Goal: Task Accomplishment & Management: Manage account settings

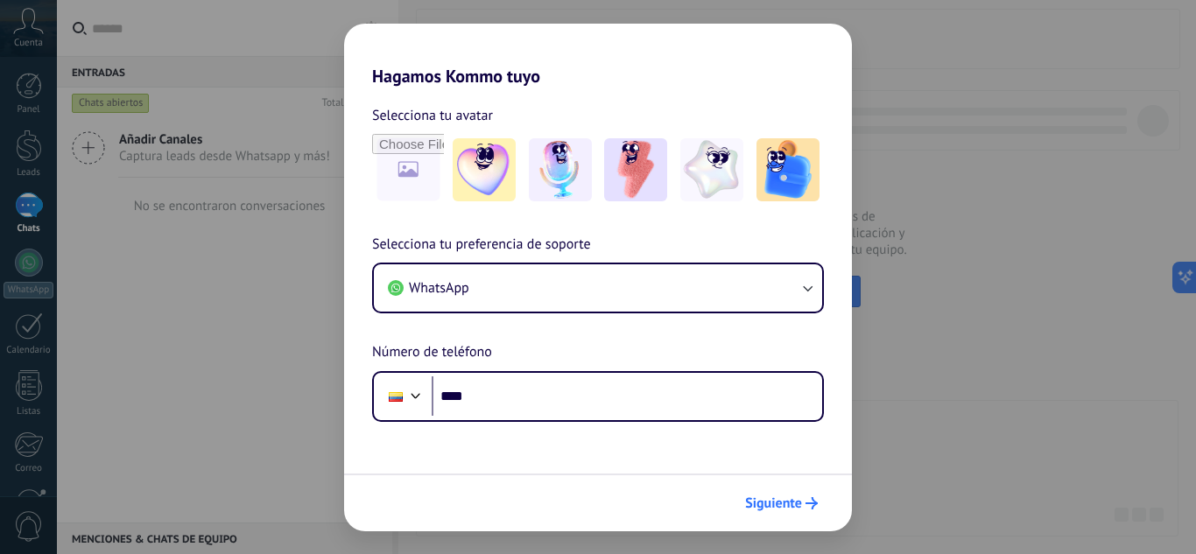
click at [807, 507] on icon "submit" at bounding box center [812, 503] width 12 height 12
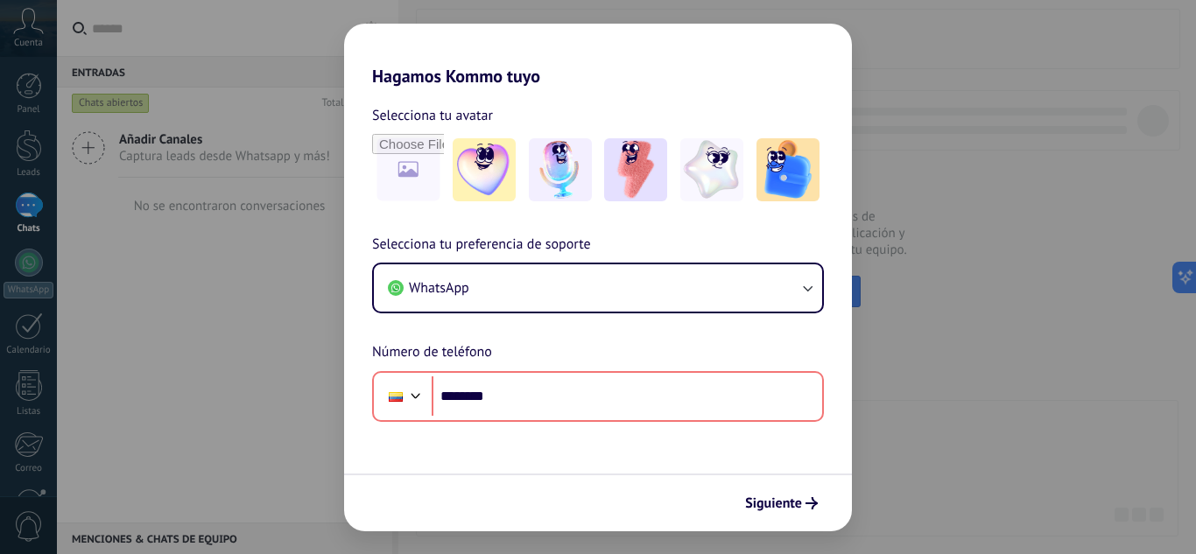
click at [1005, 448] on div "Hagamos Kommo tuyo Selecciona tu avatar Selecciona tu preferencia de soporte Wh…" at bounding box center [598, 277] width 1196 height 554
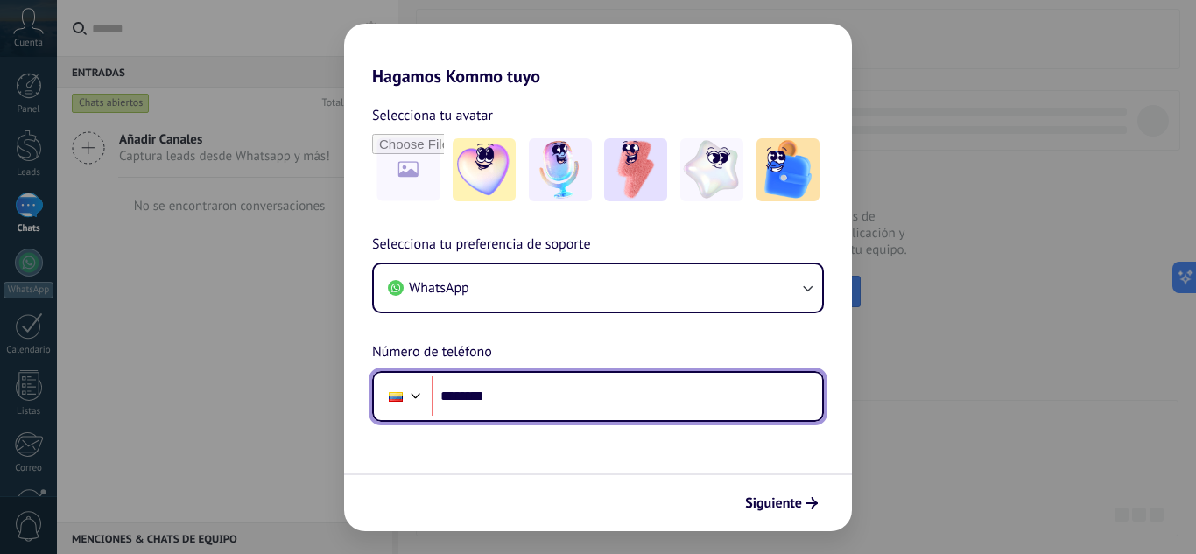
click at [622, 416] on input "********" at bounding box center [627, 397] width 391 height 40
type input "**********"
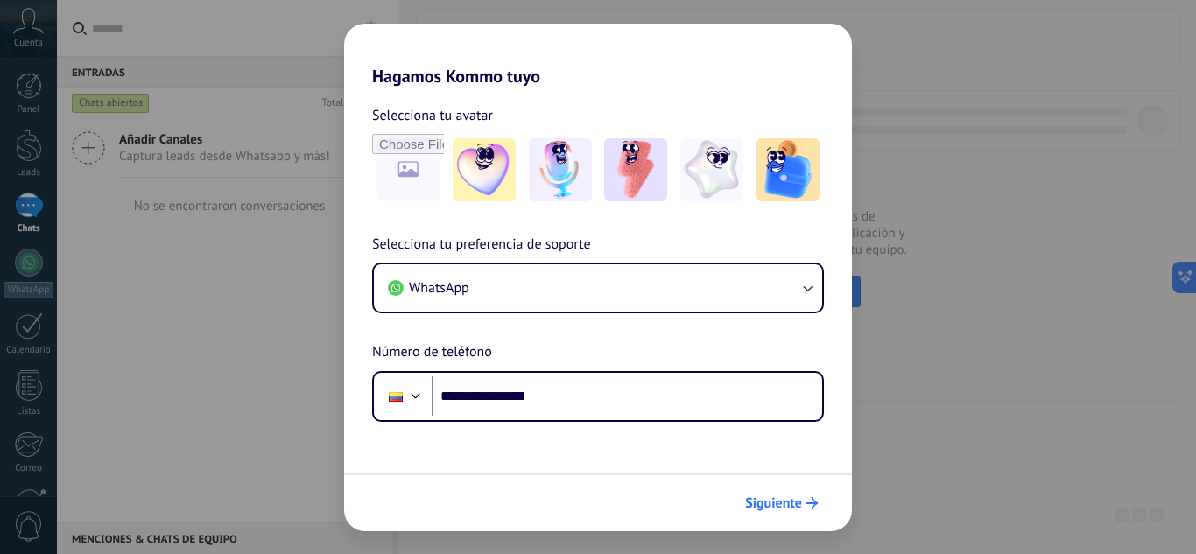
click at [776, 505] on span "Siguiente" at bounding box center [773, 503] width 57 height 12
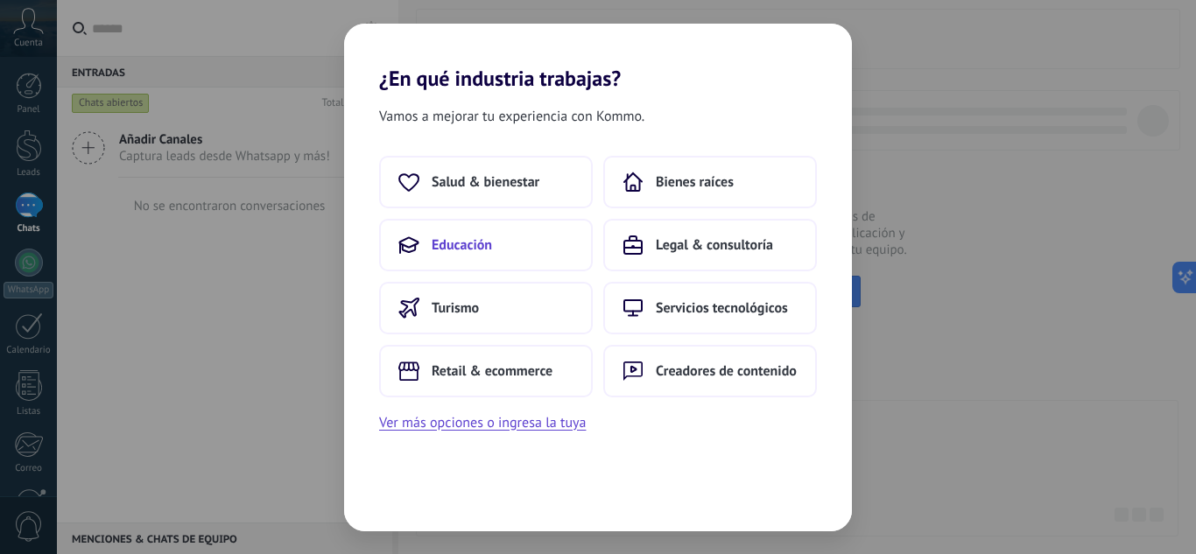
click at [505, 257] on button "Educación" at bounding box center [486, 245] width 214 height 53
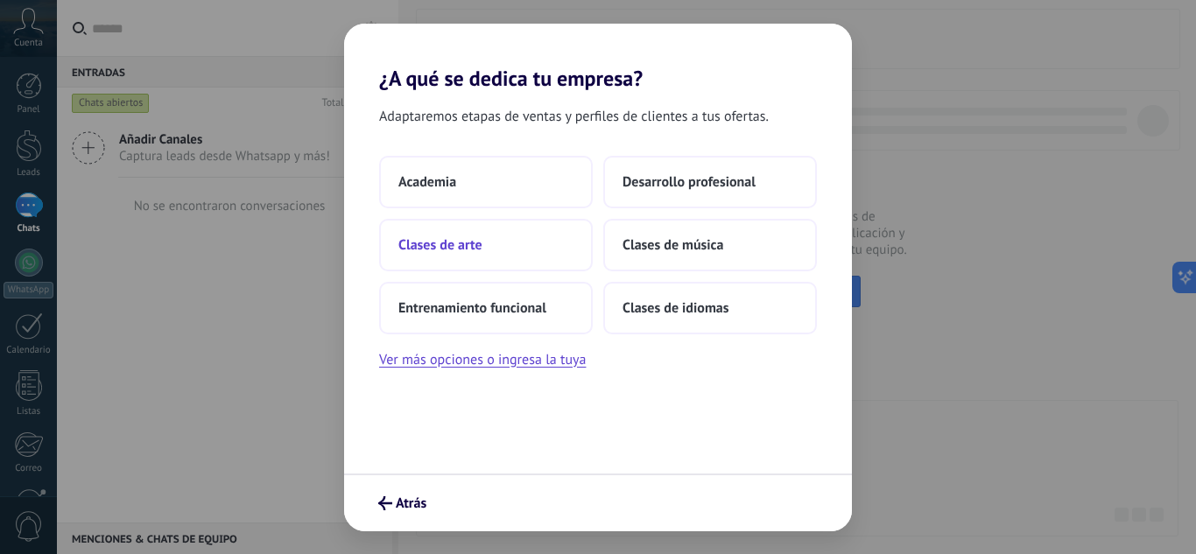
click at [488, 233] on button "Clases de arte" at bounding box center [486, 245] width 214 height 53
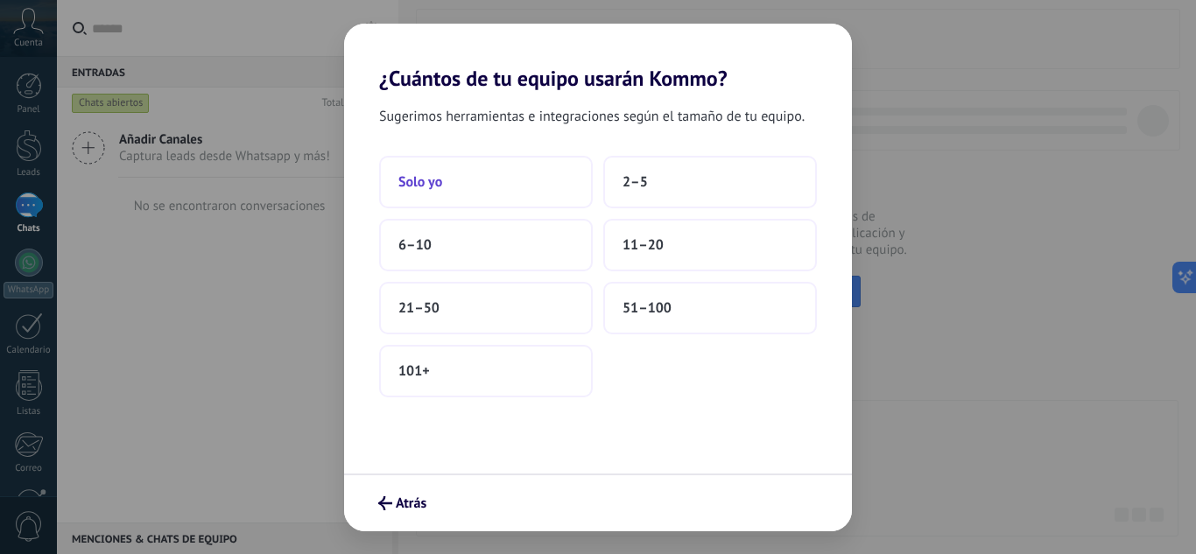
click at [493, 178] on button "Solo yo" at bounding box center [486, 182] width 214 height 53
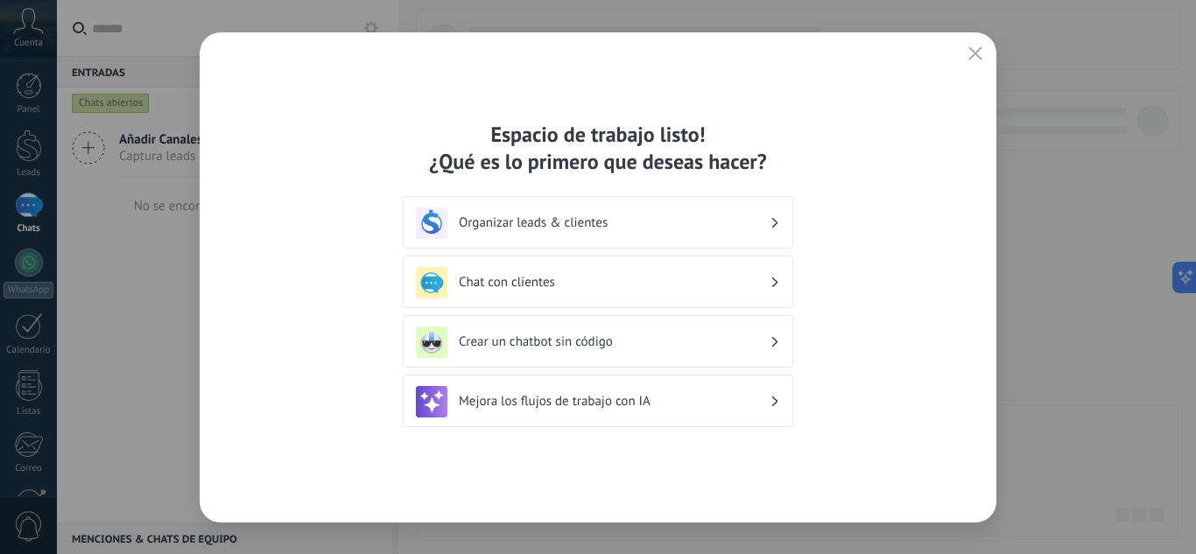
click at [975, 35] on div "Espacio de trabajo listo! ¿Qué es lo primero que deseas hacer? Organizar leads …" at bounding box center [598, 277] width 797 height 490
click at [977, 51] on icon "button" at bounding box center [976, 53] width 14 height 14
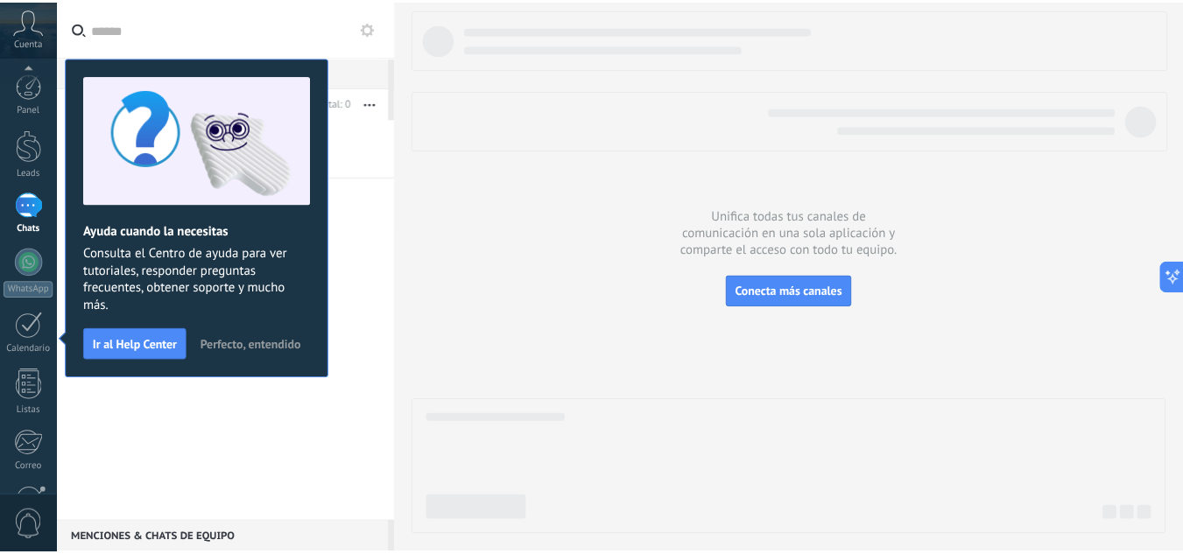
scroll to position [174, 0]
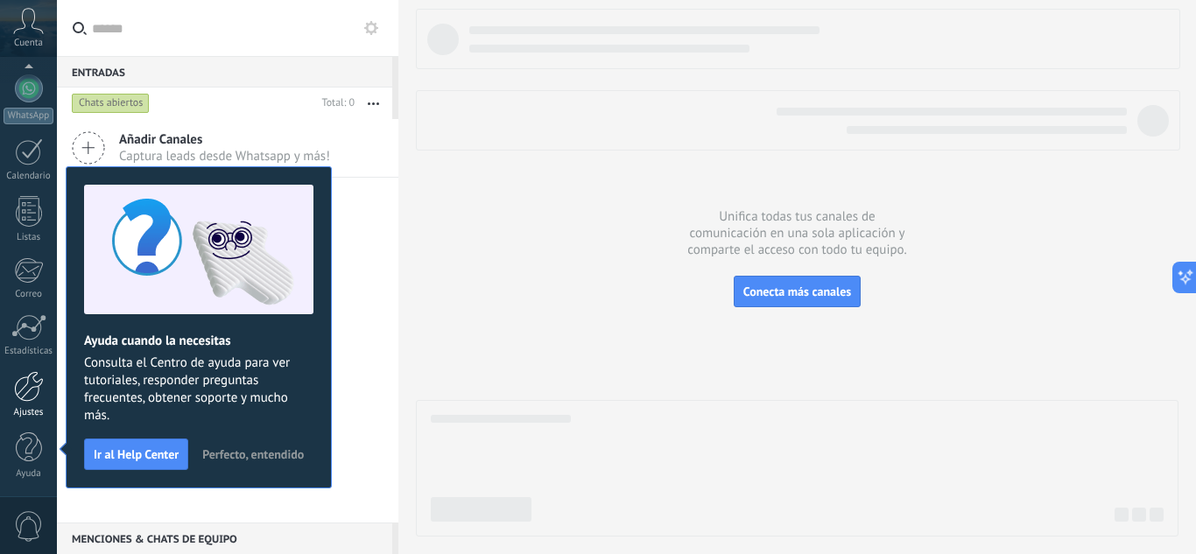
click at [11, 385] on link "Ajustes" at bounding box center [28, 394] width 57 height 47
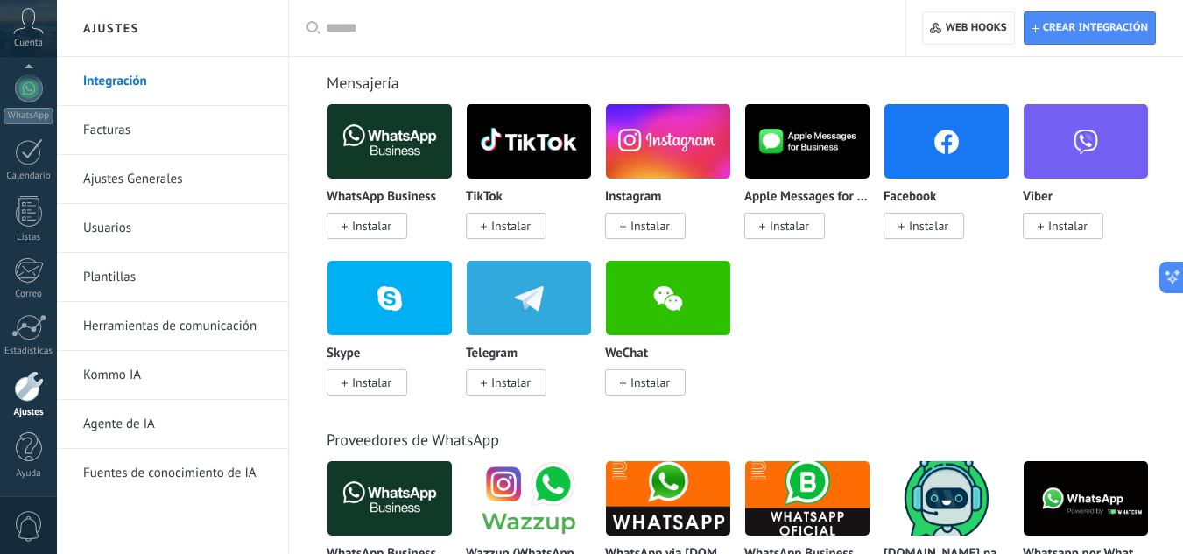
scroll to position [350, 0]
